Goal: Transaction & Acquisition: Book appointment/travel/reservation

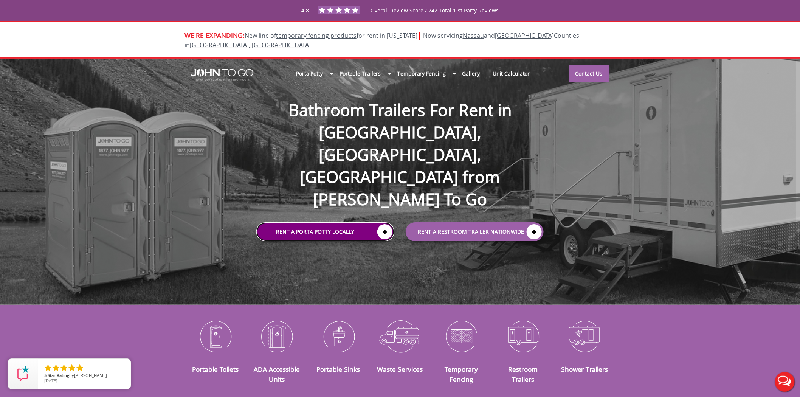
click at [301, 222] on link "Rent a Porta Potty Locally" at bounding box center [325, 231] width 138 height 19
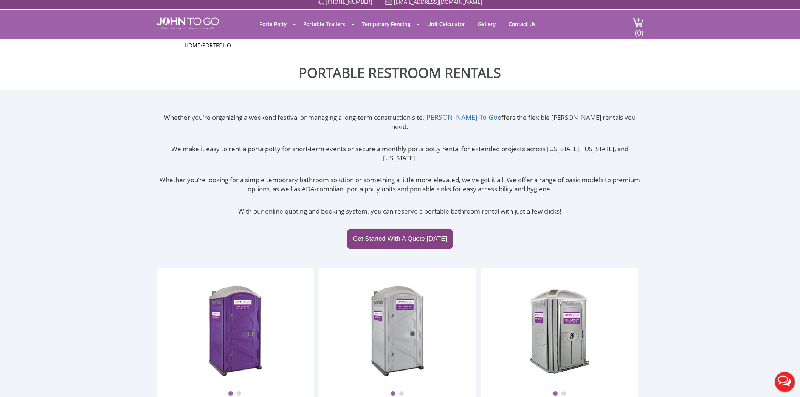
scroll to position [84, 0]
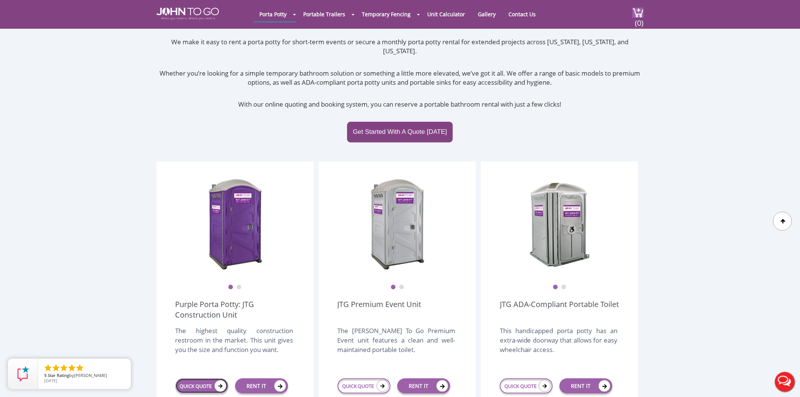
click at [199, 379] on link "QUICK QUOTE" at bounding box center [202, 386] width 53 height 15
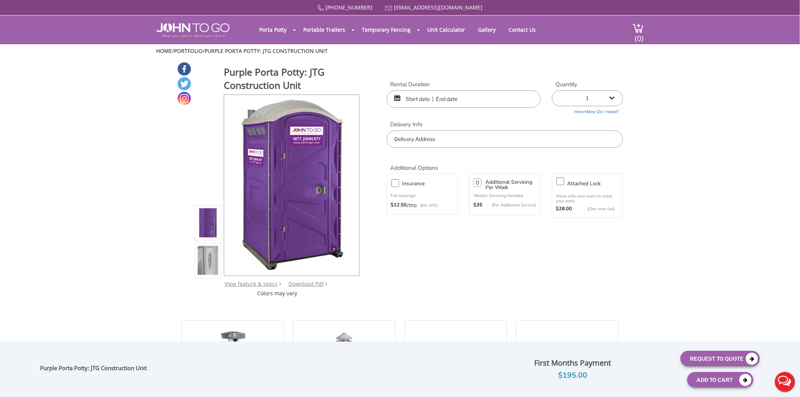
click at [427, 103] on input "text" at bounding box center [464, 98] width 154 height 17
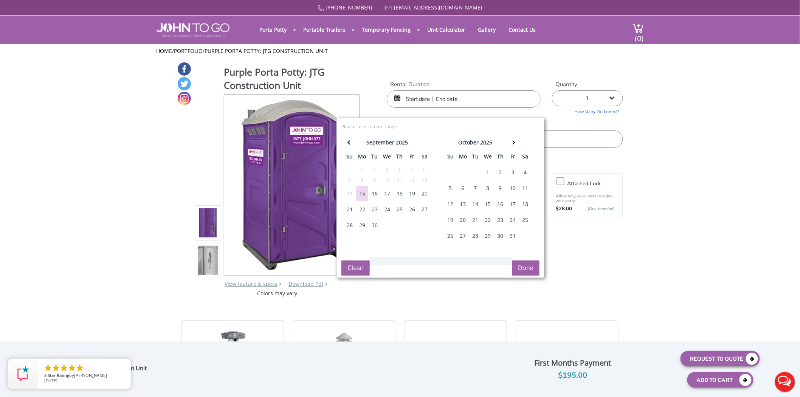
click at [453, 203] on div "12" at bounding box center [451, 204] width 12 height 15
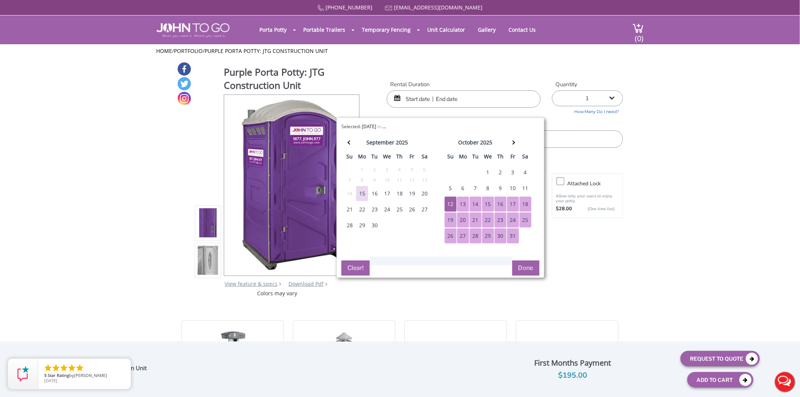
click at [519, 236] on div "31" at bounding box center [513, 235] width 12 height 15
type input "[DATE] to [DATE]"
click at [526, 267] on button "Done" at bounding box center [526, 268] width 27 height 15
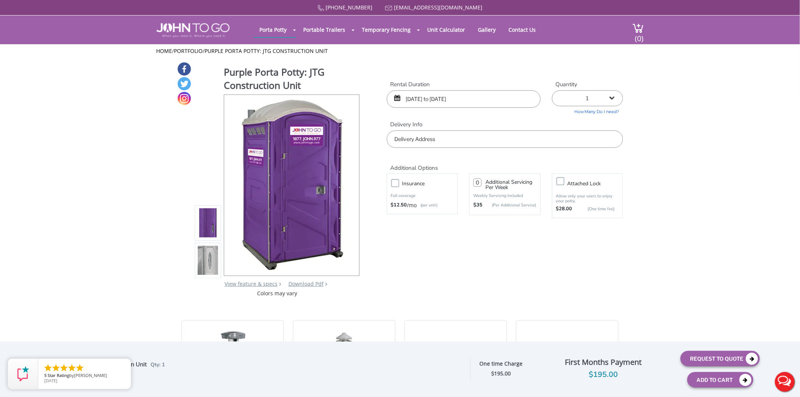
click at [414, 143] on input "text" at bounding box center [505, 139] width 236 height 17
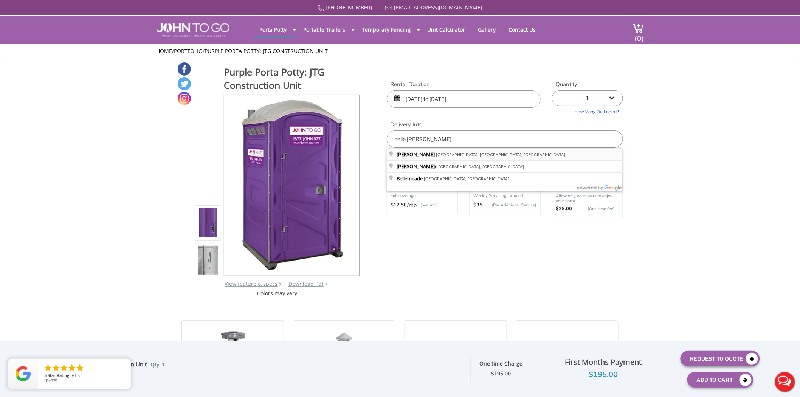
type input "[GEOGRAPHIC_DATA], [GEOGRAPHIC_DATA], [GEOGRAPHIC_DATA], [GEOGRAPHIC_DATA]"
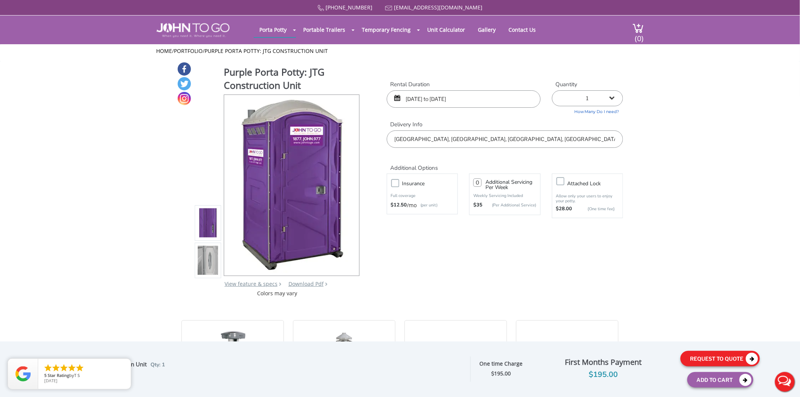
drag, startPoint x: 735, startPoint y: 363, endPoint x: 728, endPoint y: 364, distance: 7.2
click at [735, 364] on button "Request To Quote" at bounding box center [720, 359] width 79 height 16
